Goal: Find contact information: Find contact information

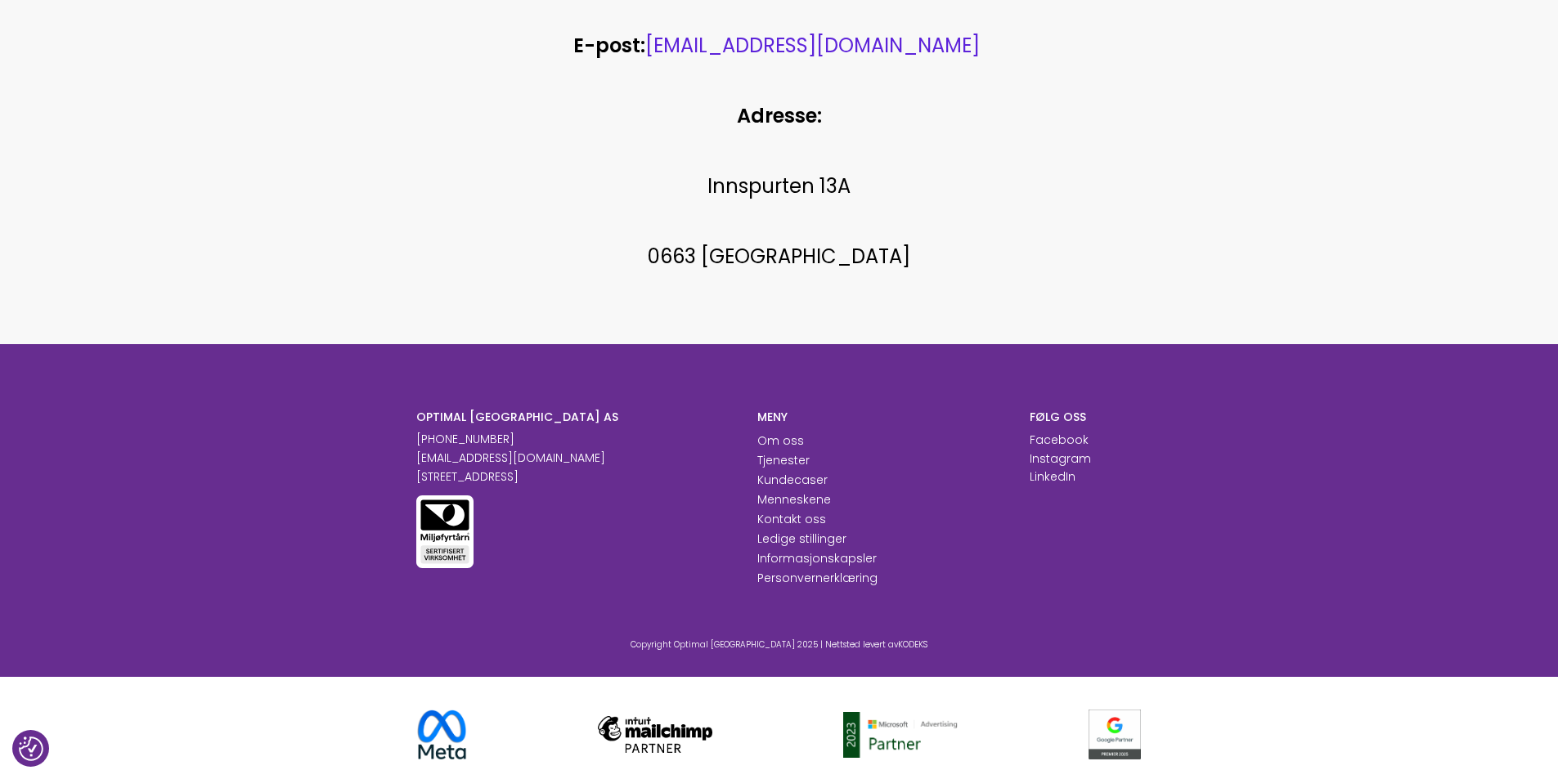
scroll to position [842, 0]
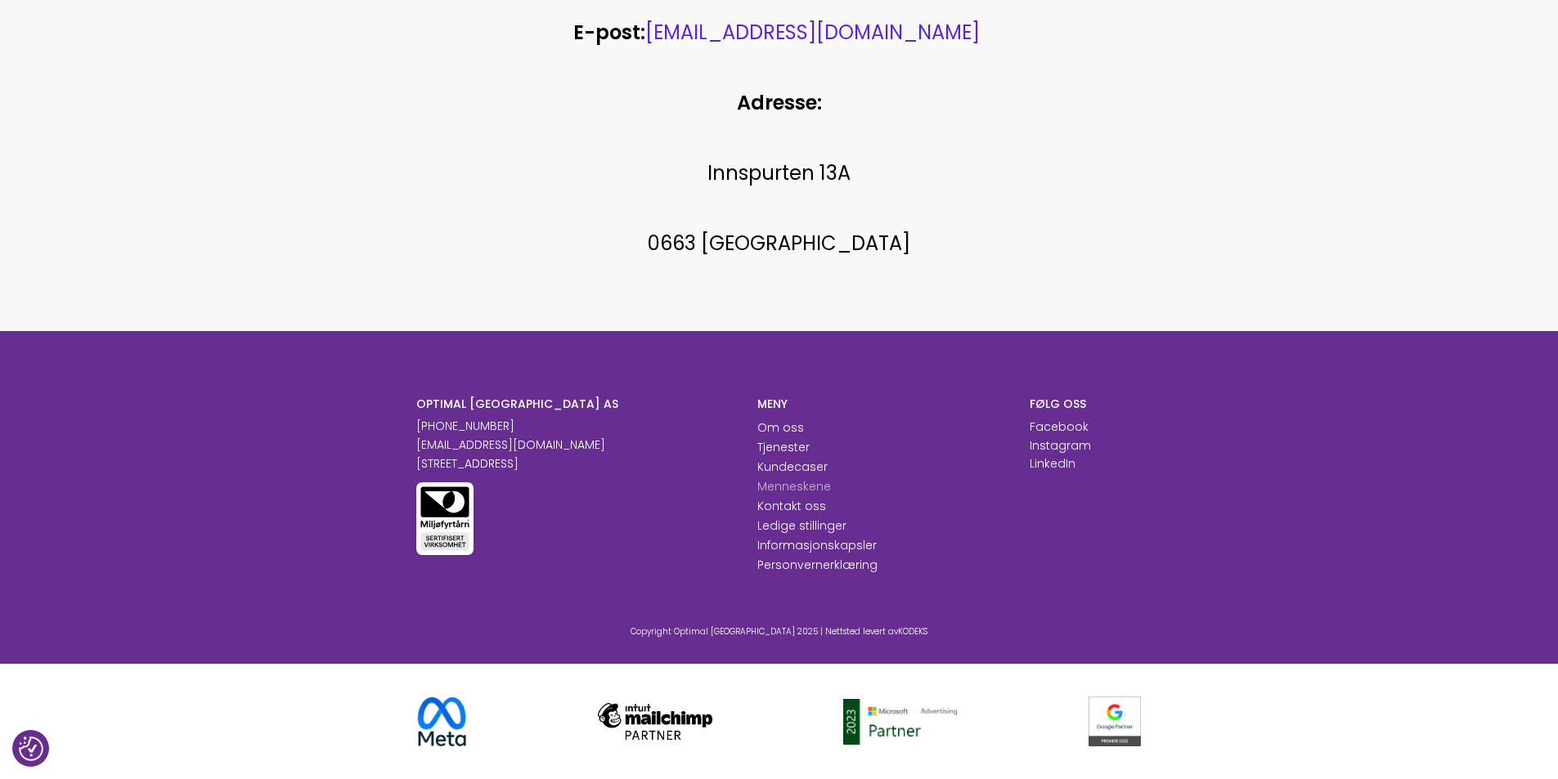
click at [812, 487] on link "Menneskene" at bounding box center [794, 486] width 74 height 16
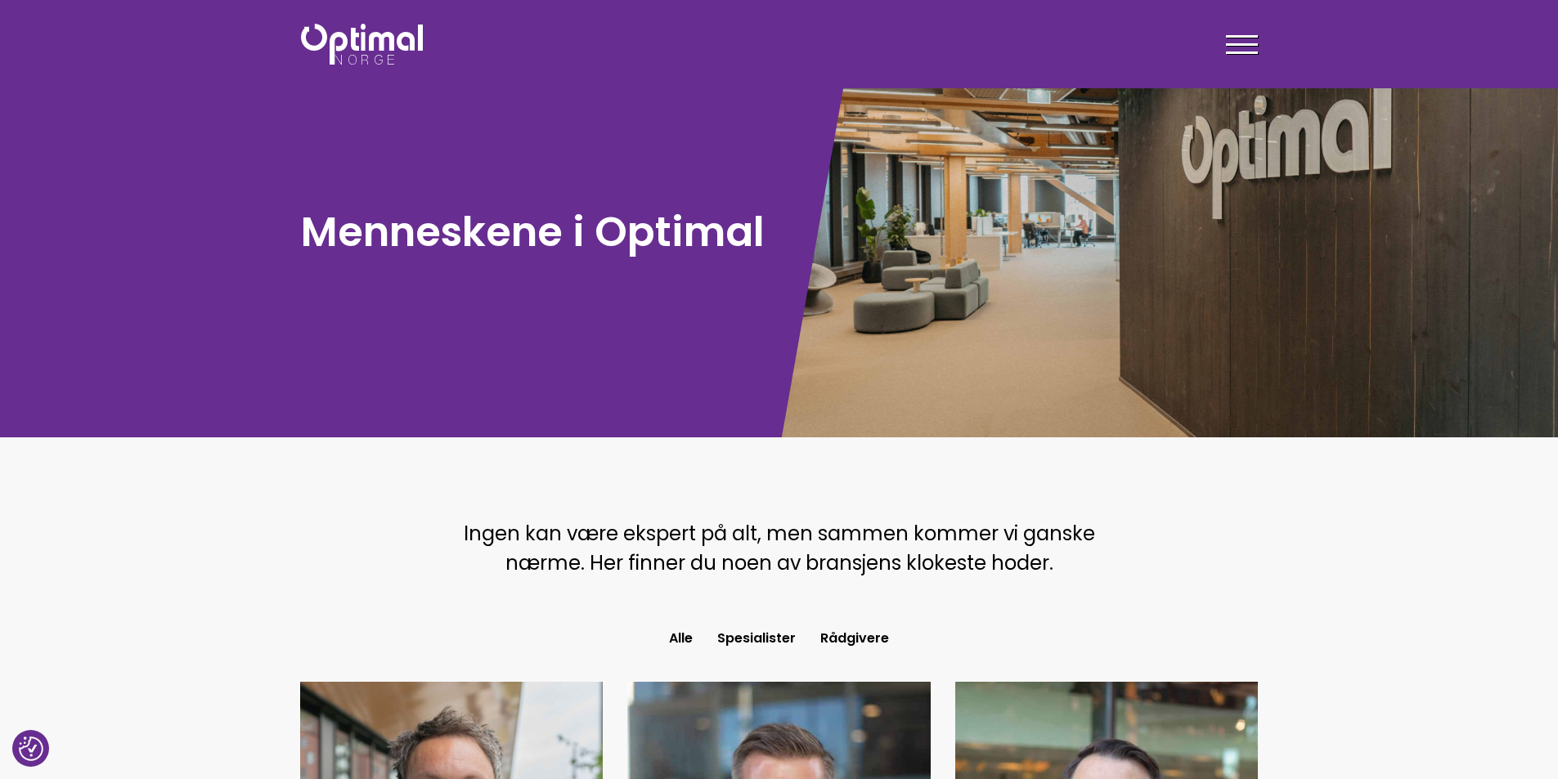
scroll to position [573, 0]
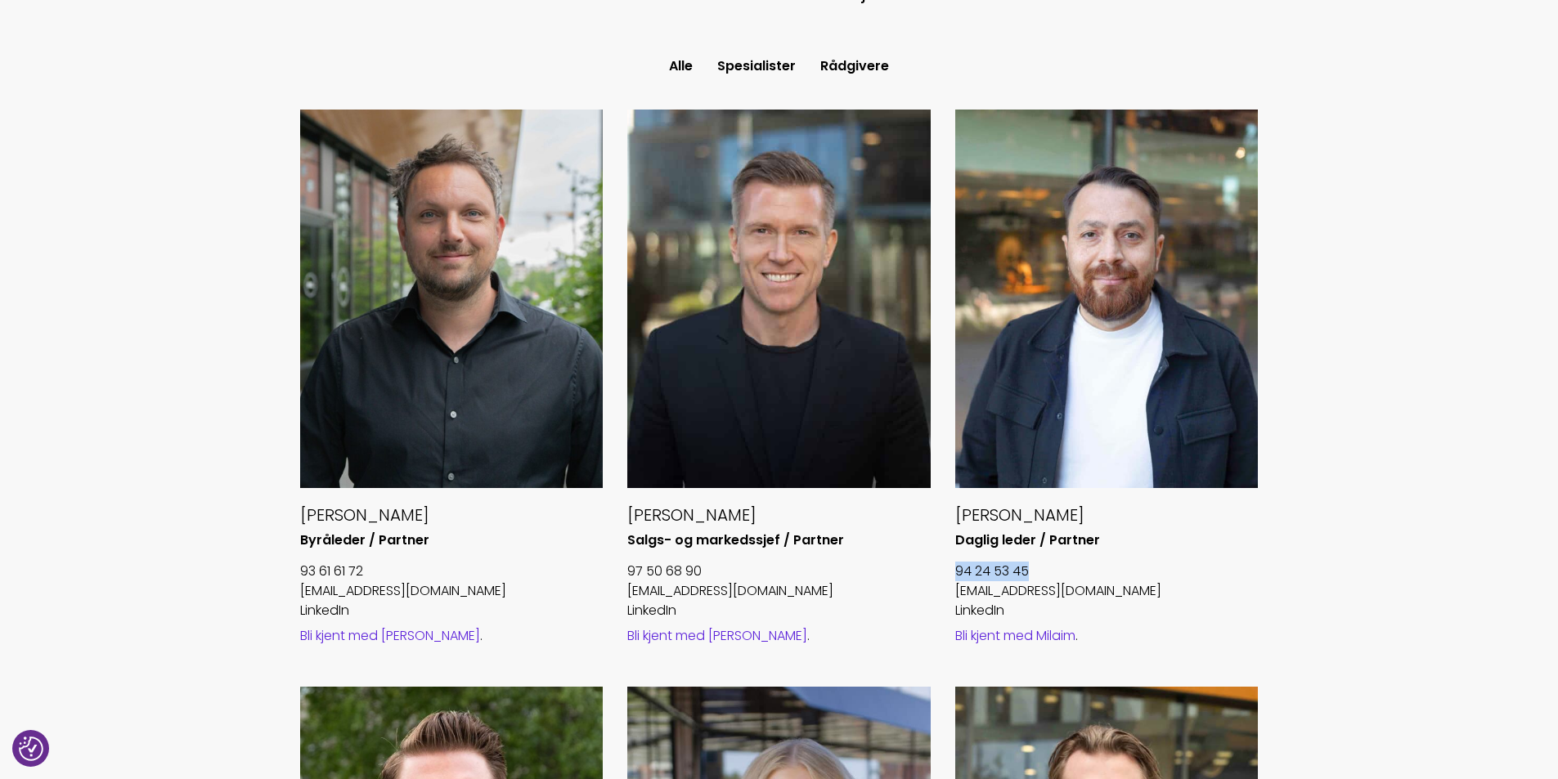
drag, startPoint x: 1032, startPoint y: 572, endPoint x: 952, endPoint y: 572, distance: 80.2
click at [952, 572] on div "[PERSON_NAME] leder / Partner 94 24 53 45 [EMAIL_ADDRESS][DOMAIN_NAME] LinkedIn…" at bounding box center [1107, 398] width 328 height 577
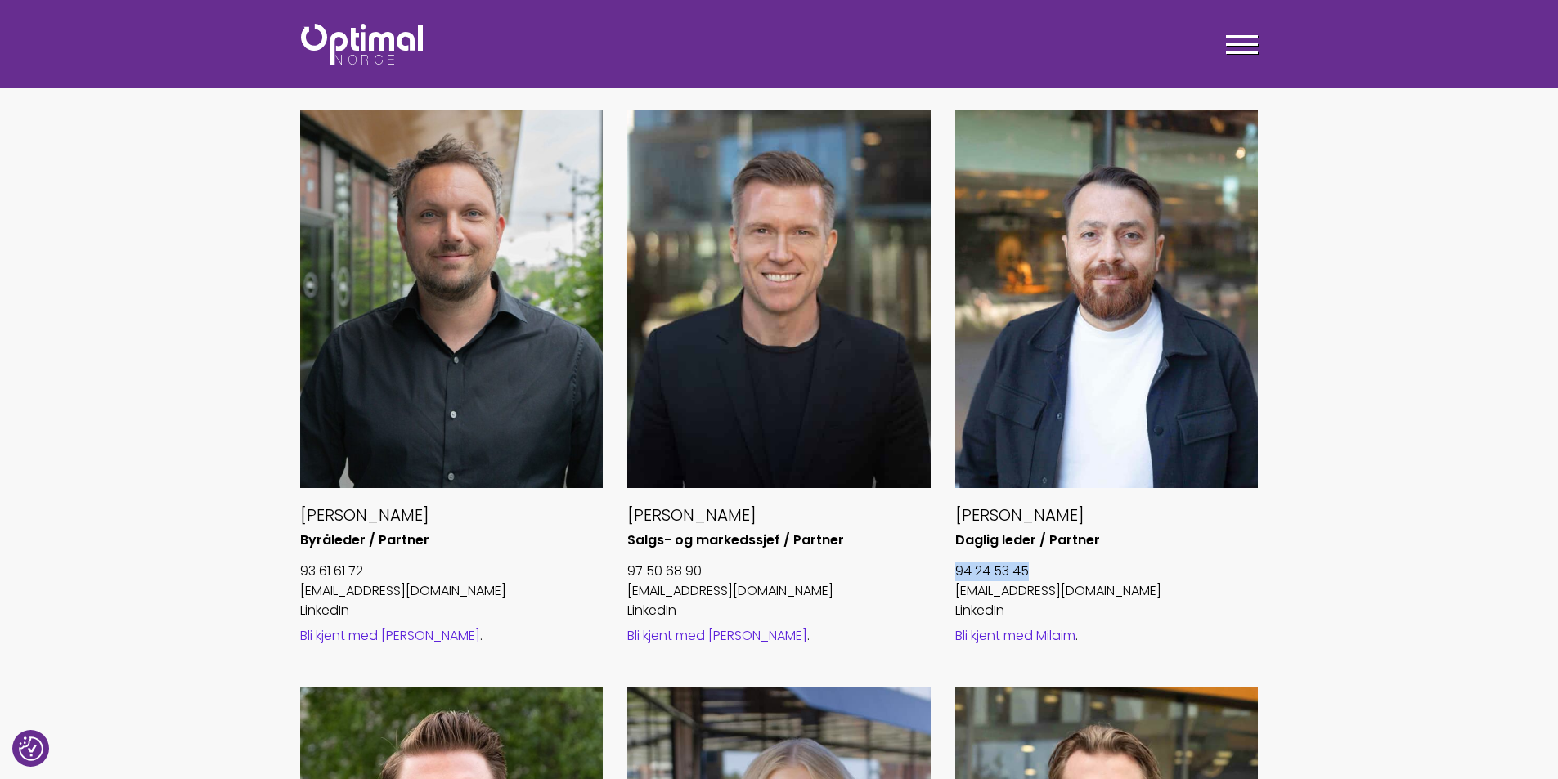
copy link "94 24 53 45"
click at [1041, 570] on p "94 24 53 45" at bounding box center [1106, 572] width 303 height 20
click at [1053, 559] on div "Milaim Tafaj Daglig leder / Partner 94 24 53 45 milaim@optimalnorge.no LinkedIn…" at bounding box center [1106, 378] width 303 height 537
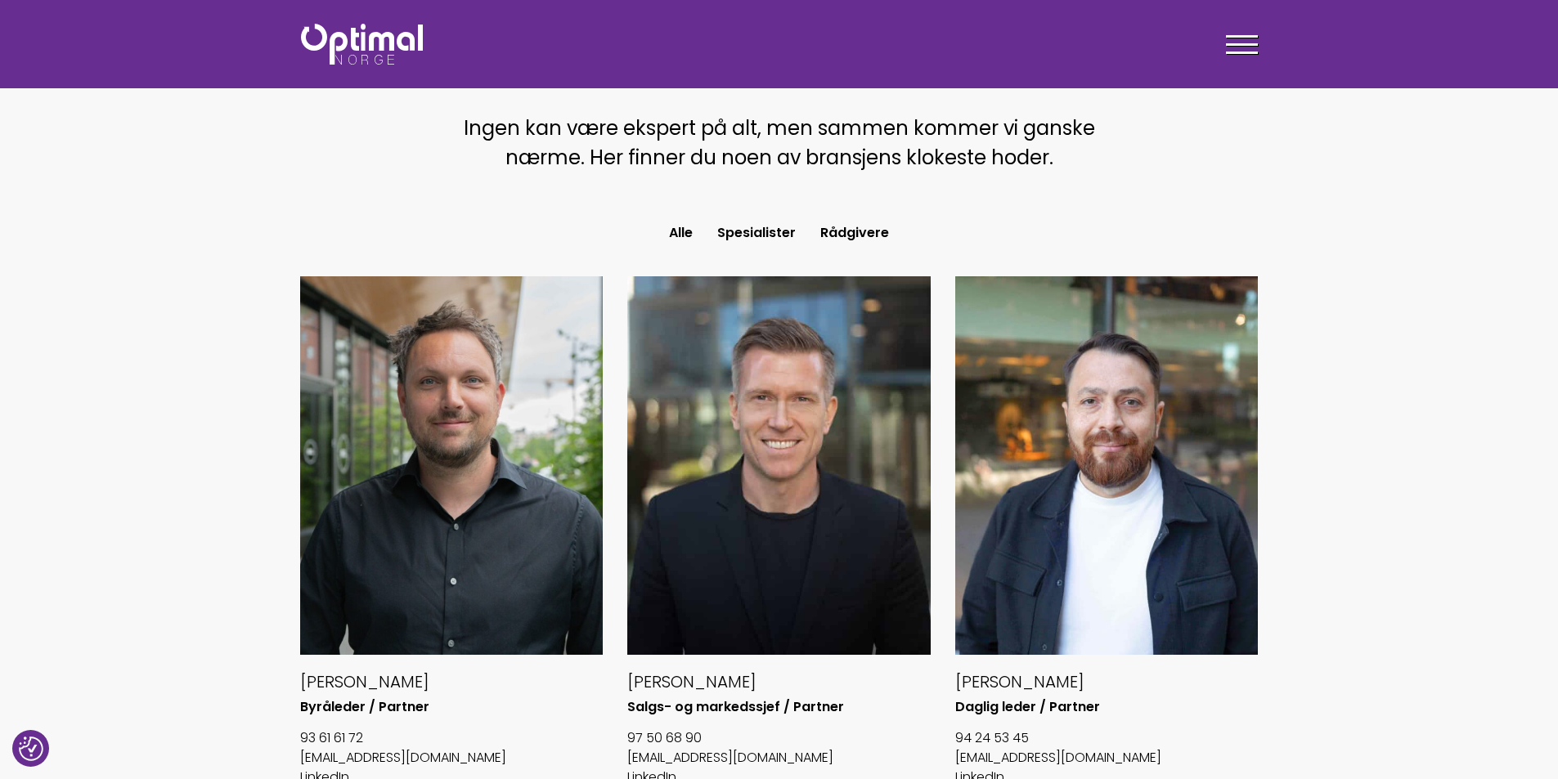
scroll to position [82, 0]
